Goal: Task Accomplishment & Management: Manage account settings

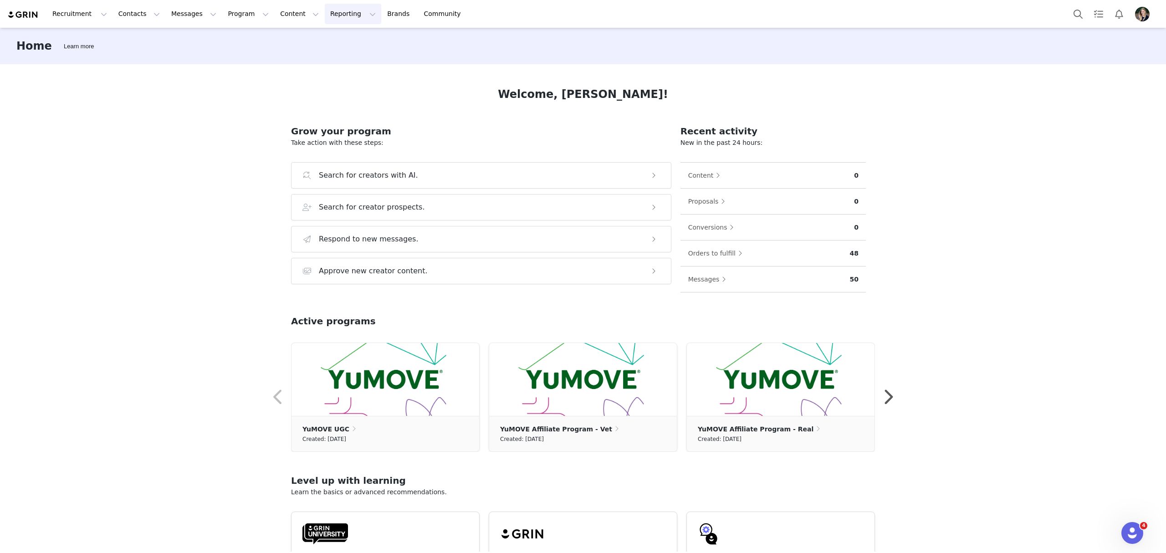
click at [325, 17] on button "Reporting Reporting" at bounding box center [353, 14] width 56 height 20
click at [342, 52] on div "Report Builder" at bounding box center [327, 57] width 61 height 10
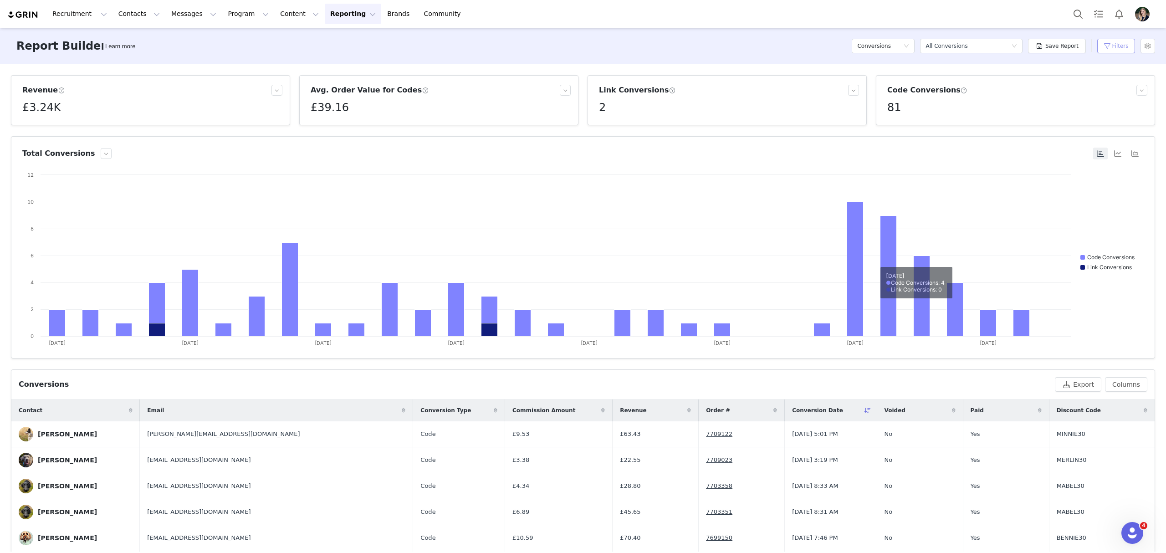
click at [1119, 50] on button "Filters" at bounding box center [1116, 46] width 38 height 15
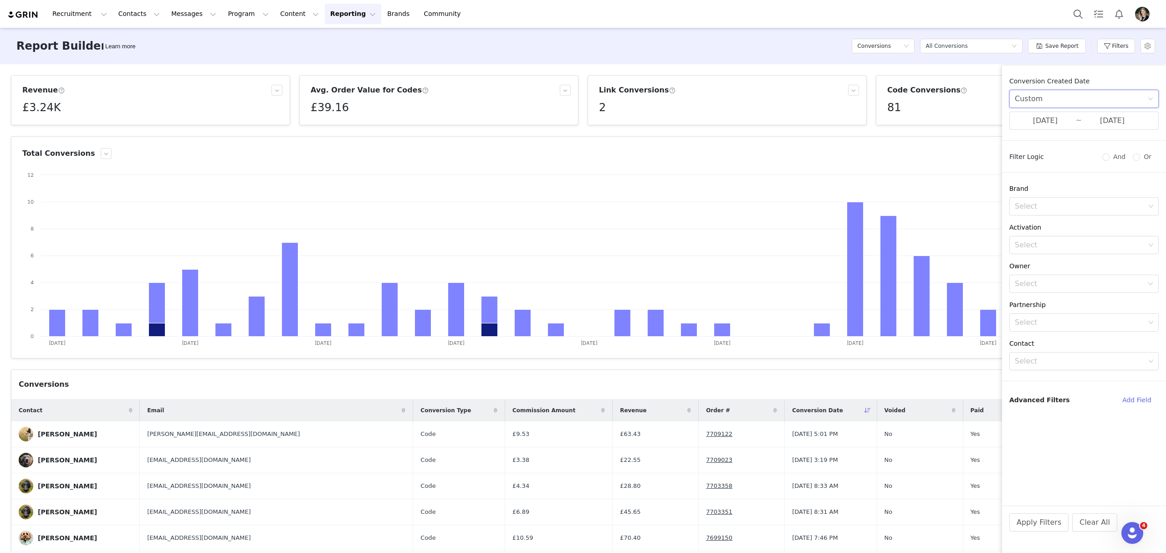
click at [1108, 95] on div "Custom" at bounding box center [1081, 98] width 133 height 17
click at [1086, 118] on li "All time" at bounding box center [1083, 119] width 149 height 15
click at [1039, 529] on button "Apply Filters" at bounding box center [1038, 522] width 59 height 18
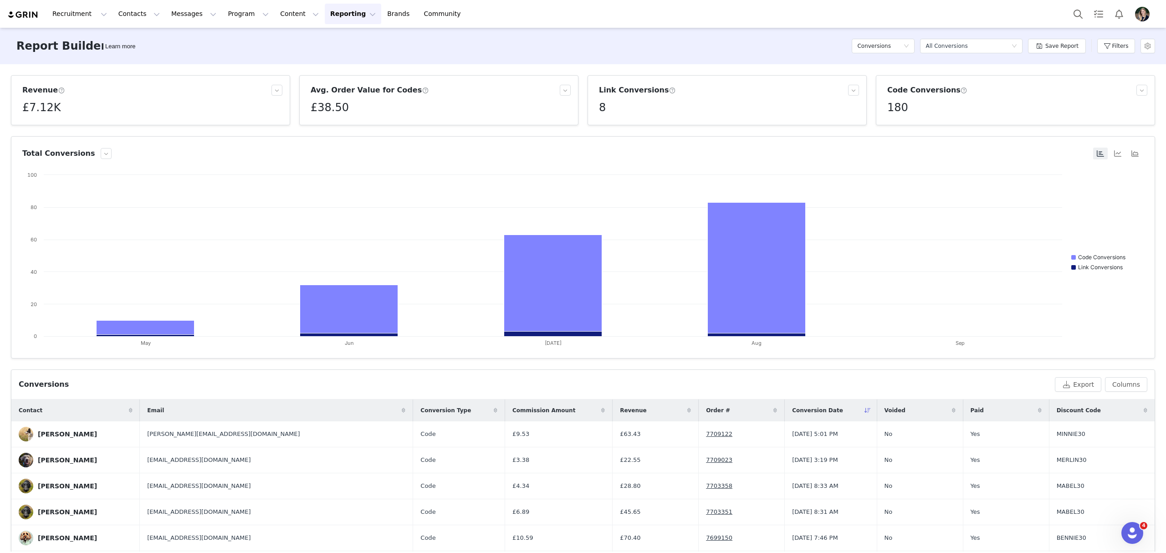
click at [33, 15] on img at bounding box center [23, 14] width 32 height 9
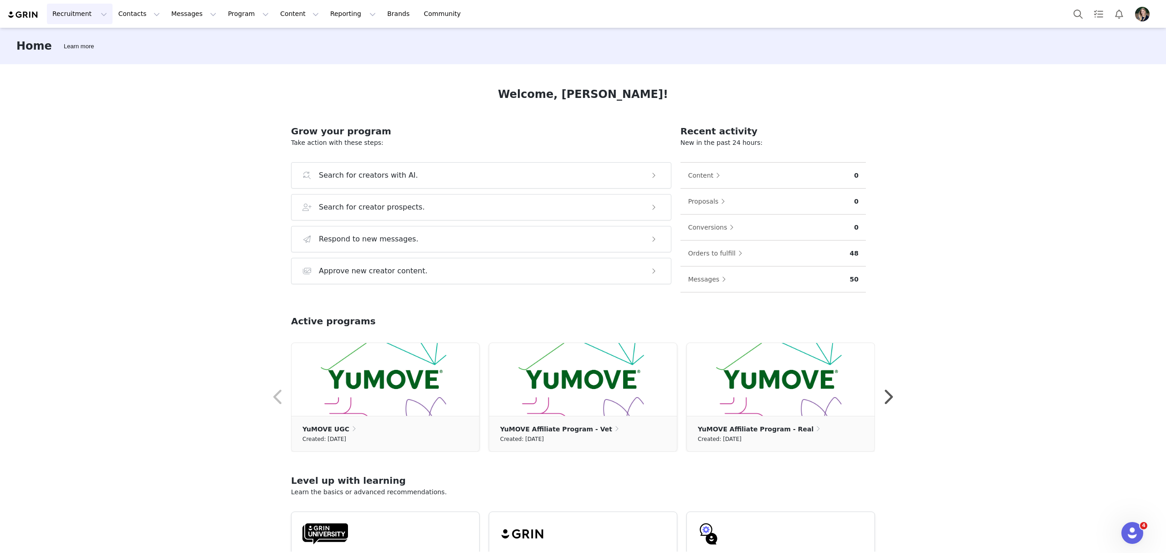
click at [75, 14] on button "Recruitment Recruitment" at bounding box center [80, 14] width 66 height 20
click at [101, 69] on div "Landing Pages" at bounding box center [92, 74] width 79 height 10
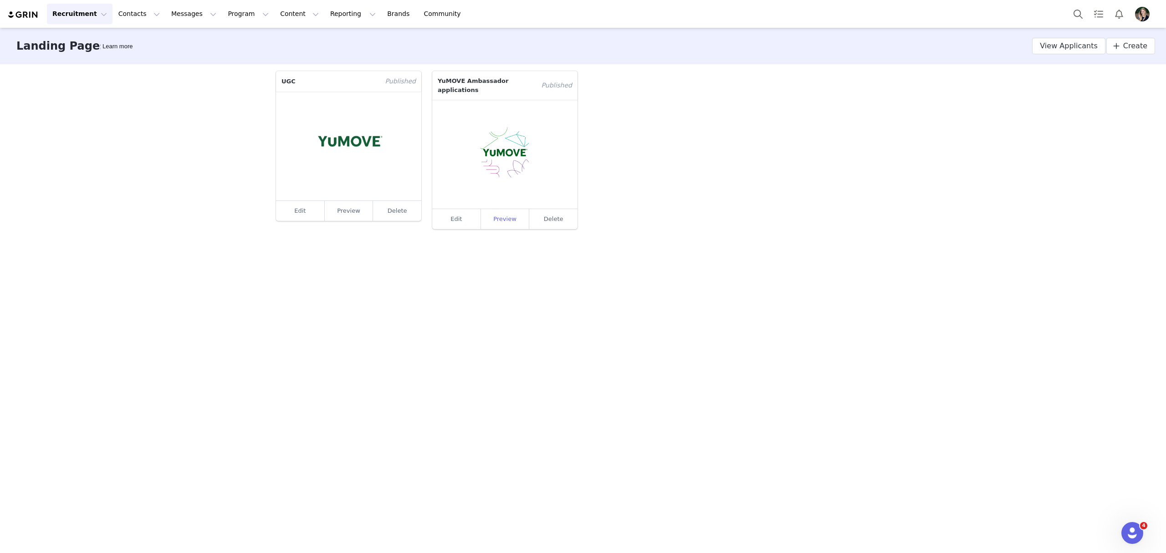
click at [509, 213] on link "Preview" at bounding box center [505, 219] width 49 height 20
click at [138, 11] on button "Contacts Contacts" at bounding box center [139, 14] width 52 height 20
click at [133, 44] on p "Creators" at bounding box center [125, 41] width 27 height 10
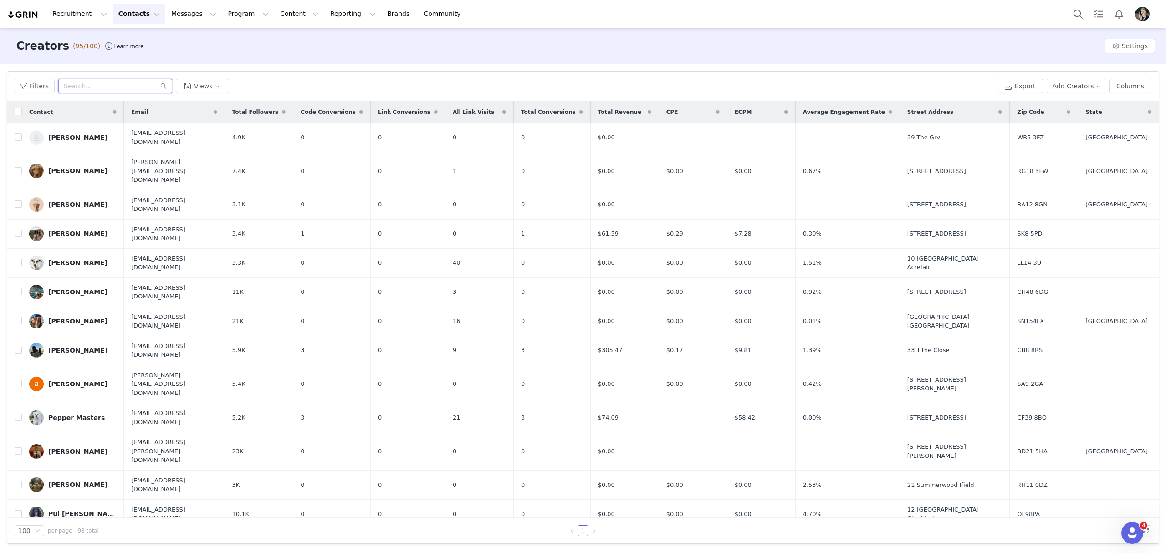
click at [102, 85] on input "text" at bounding box center [115, 86] width 114 height 15
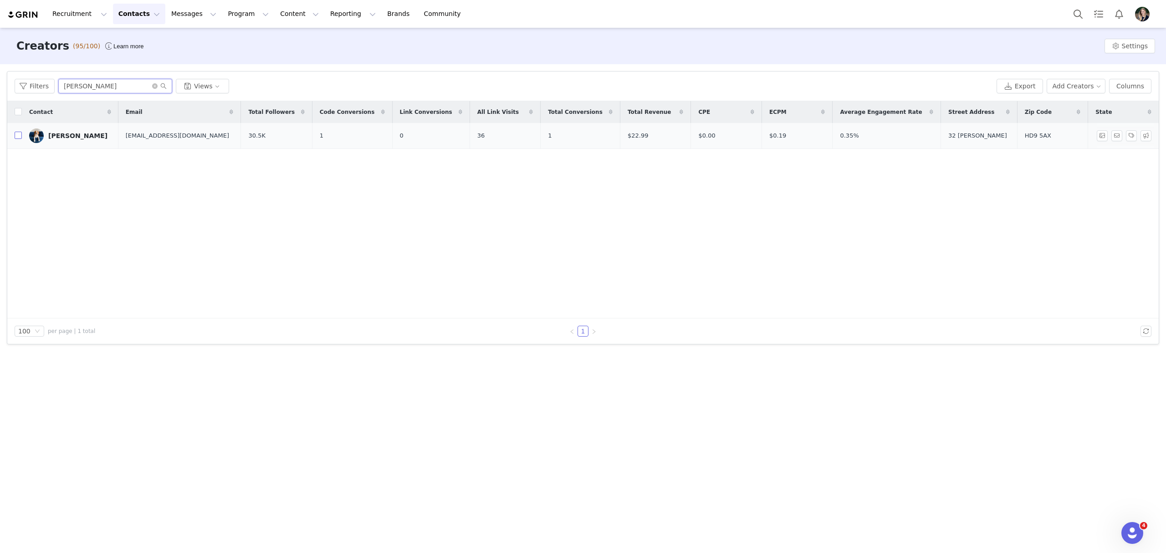
type input "jacob"
click at [18, 135] on input "checkbox" at bounding box center [18, 135] width 7 height 7
checkbox input "true"
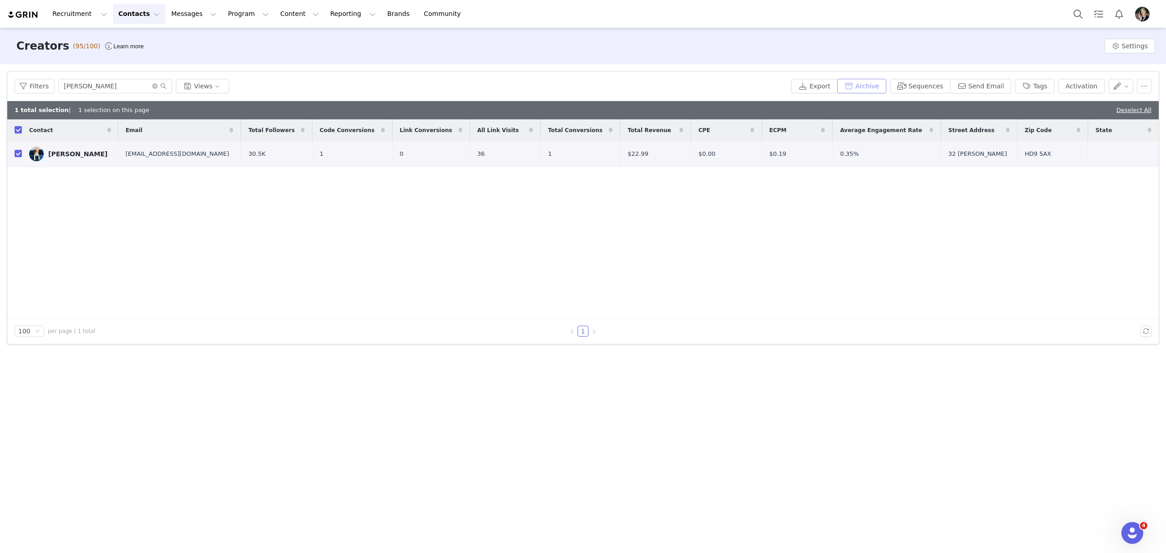
click at [873, 86] on button "Archive" at bounding box center [861, 86] width 49 height 15
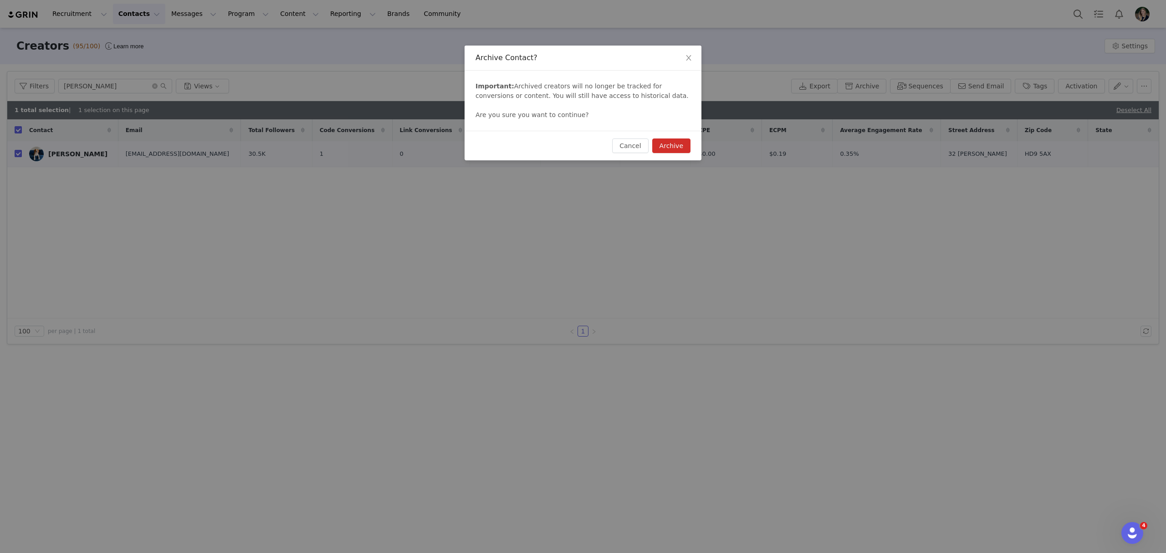
click at [687, 150] on button "Archive" at bounding box center [671, 145] width 38 height 15
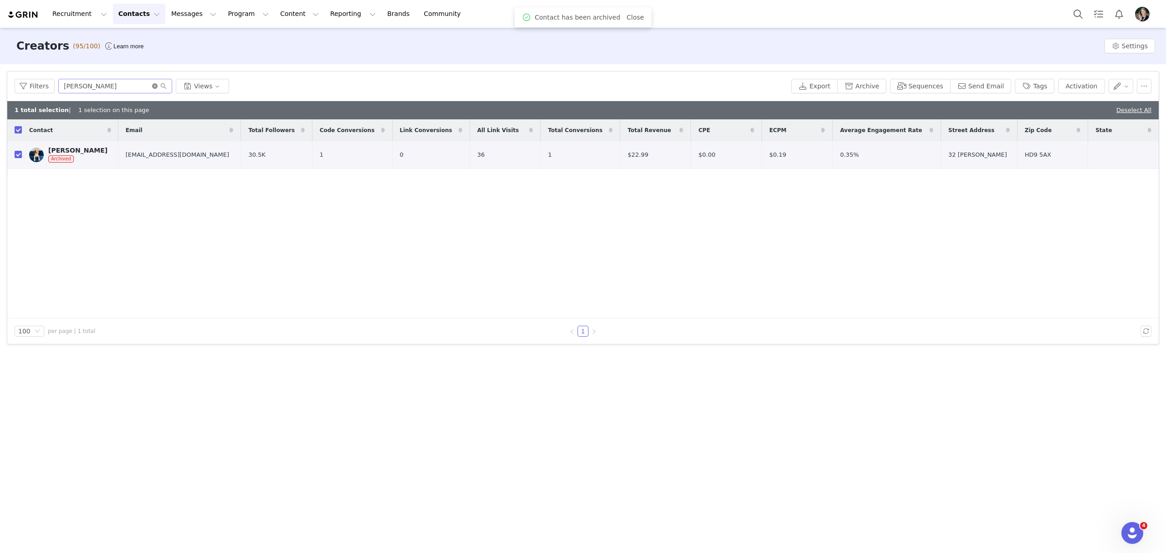
click at [153, 86] on icon "icon: close-circle" at bounding box center [154, 85] width 5 height 5
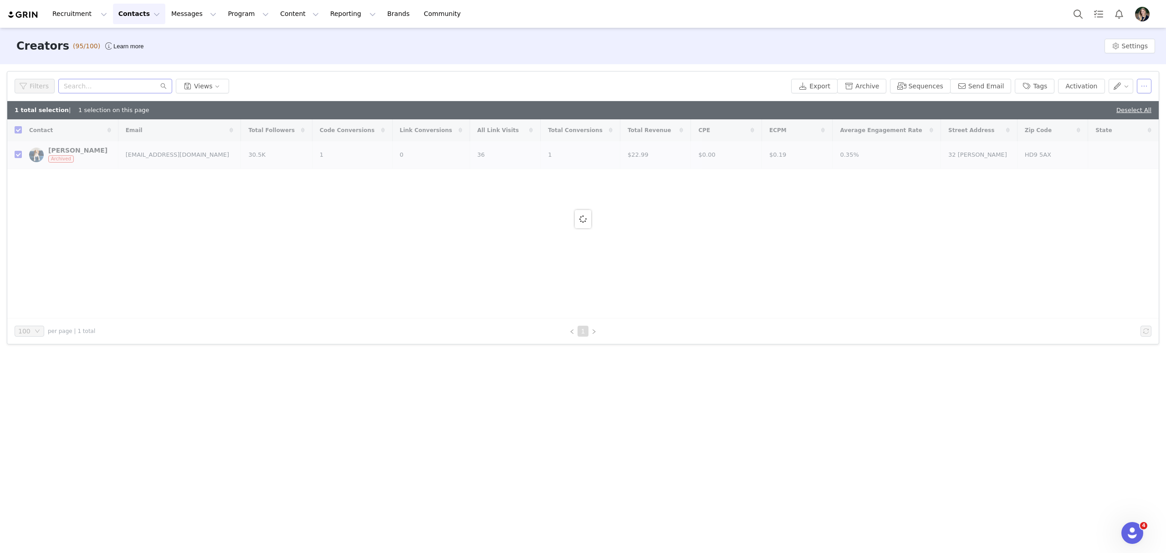
checkbox input "false"
